Goal: Task Accomplishment & Management: Complete application form

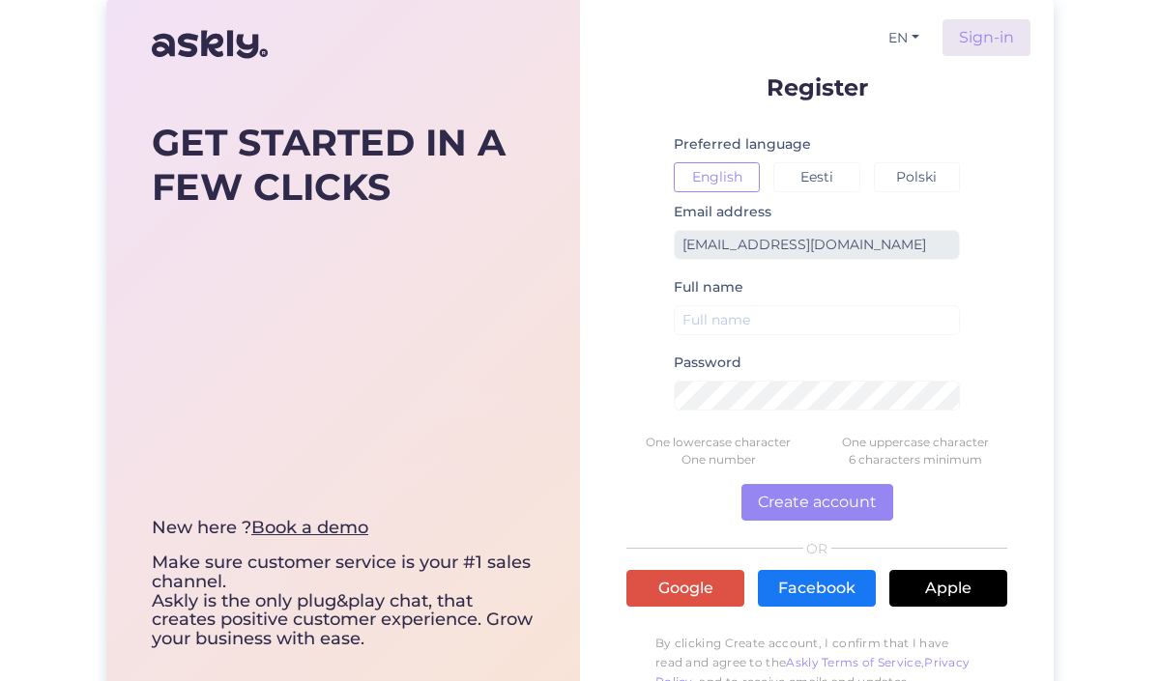
click at [751, 299] on div "Full name" at bounding box center [817, 312] width 286 height 75
click at [743, 312] on input "text" at bounding box center [817, 320] width 286 height 30
type input "<"
click at [830, 509] on button "Create account" at bounding box center [817, 502] width 152 height 37
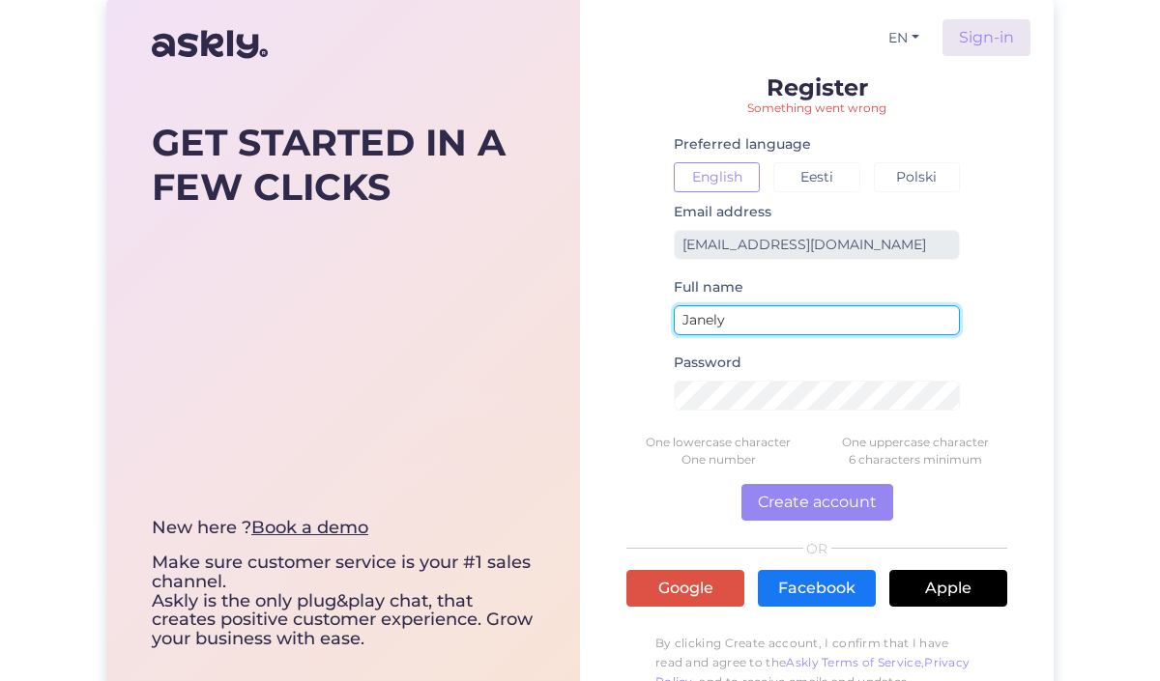
click at [781, 323] on input "Janely" at bounding box center [817, 320] width 286 height 30
type input "[PERSON_NAME]"
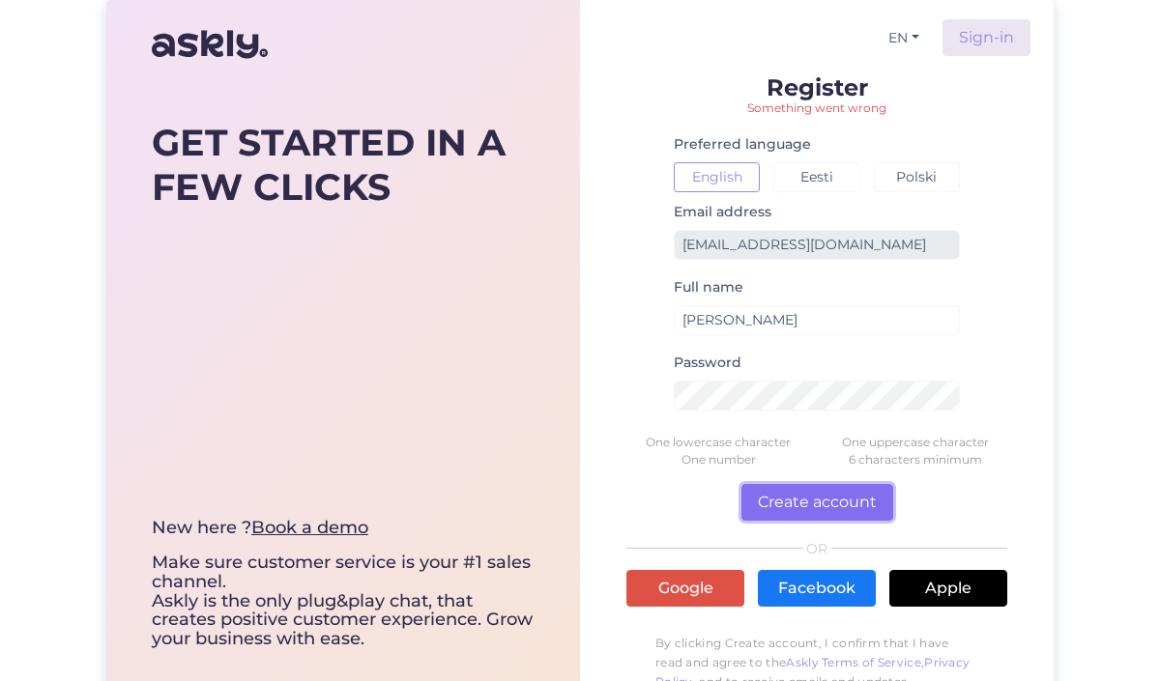
click at [820, 501] on button "Create account" at bounding box center [817, 502] width 152 height 37
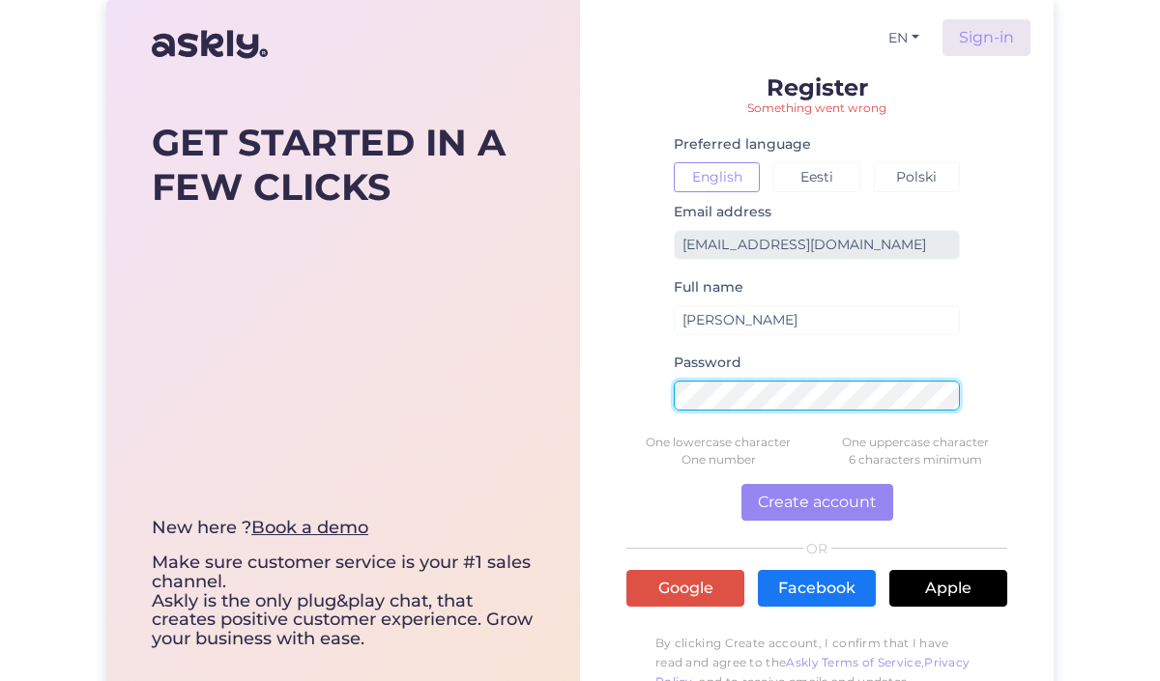
click at [741, 484] on button "Create account" at bounding box center [817, 502] width 152 height 37
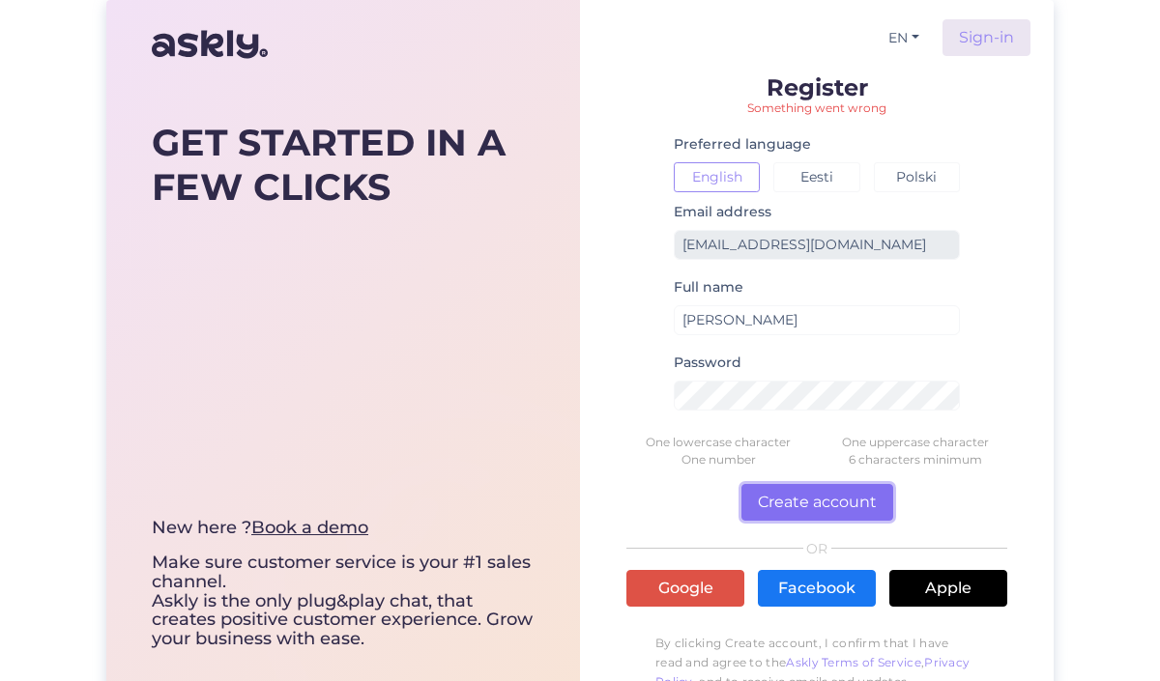
click at [847, 511] on button "Create account" at bounding box center [817, 502] width 152 height 37
click at [821, 179] on button "Eesti" at bounding box center [816, 177] width 86 height 30
